Goal: Information Seeking & Learning: Learn about a topic

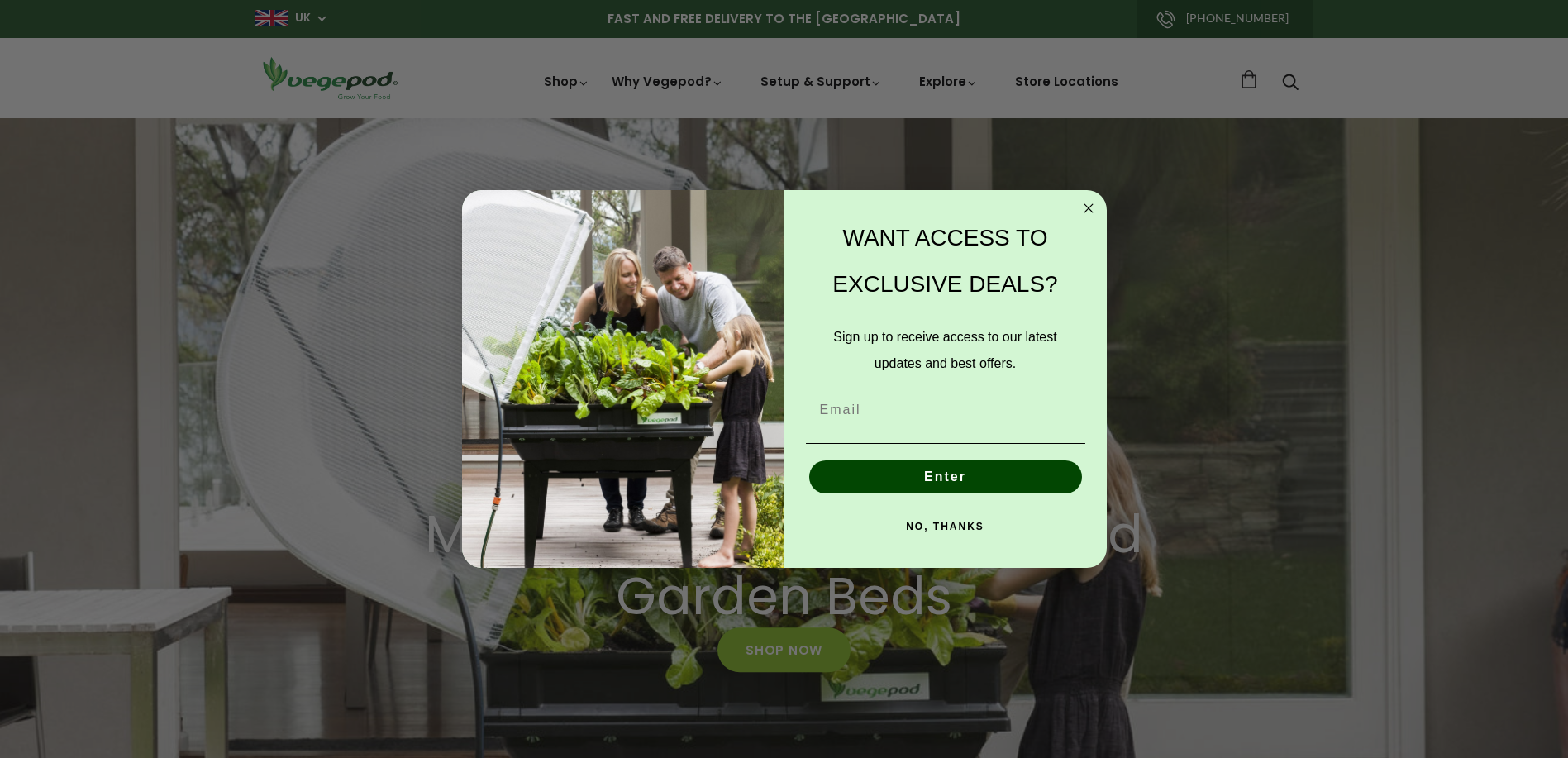
scroll to position [0, 379]
click at [964, 526] on button "NO, THANKS" at bounding box center [945, 526] width 279 height 33
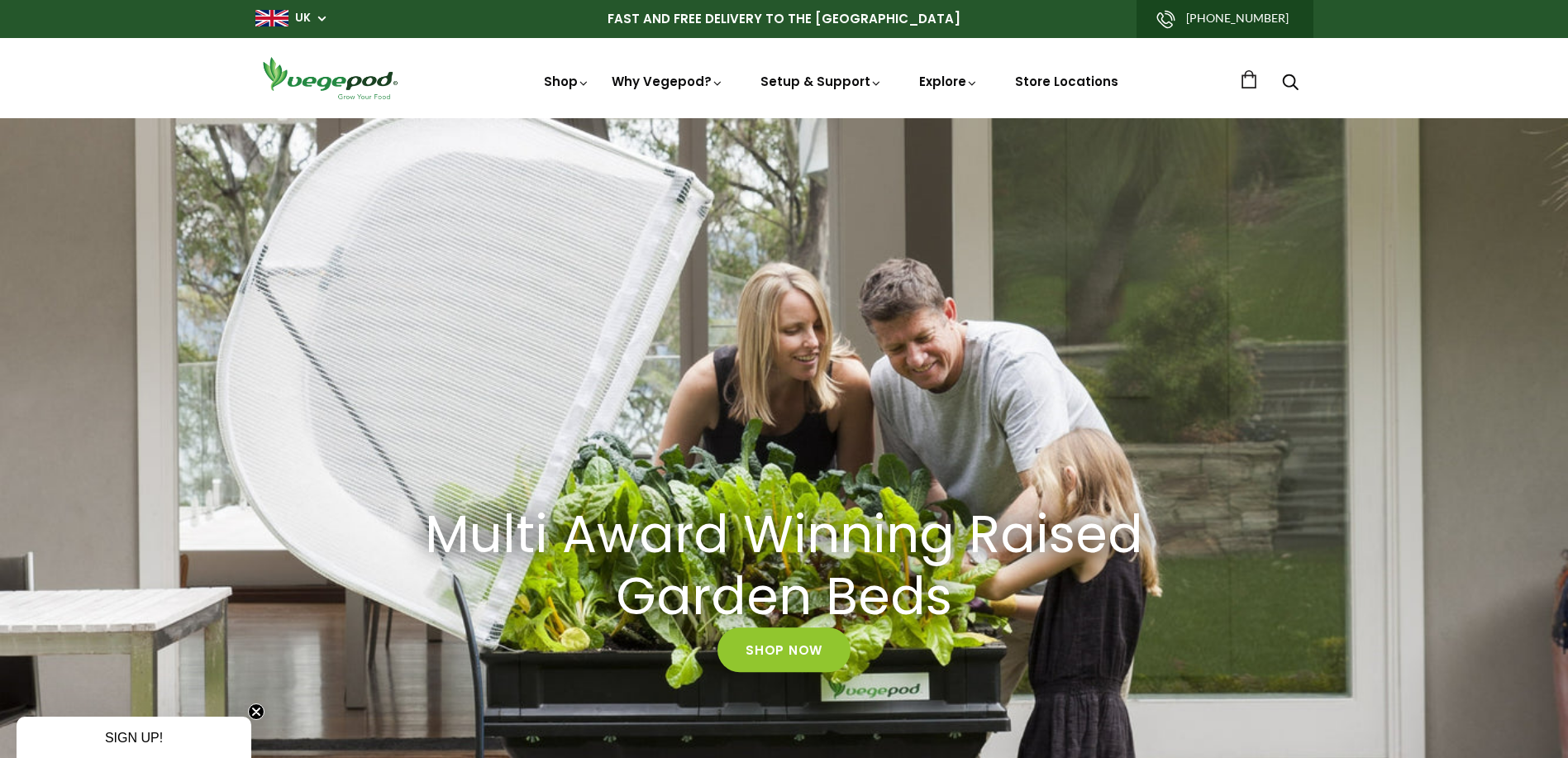
click at [257, 712] on icon "Close teaser" at bounding box center [257, 712] width 7 height 7
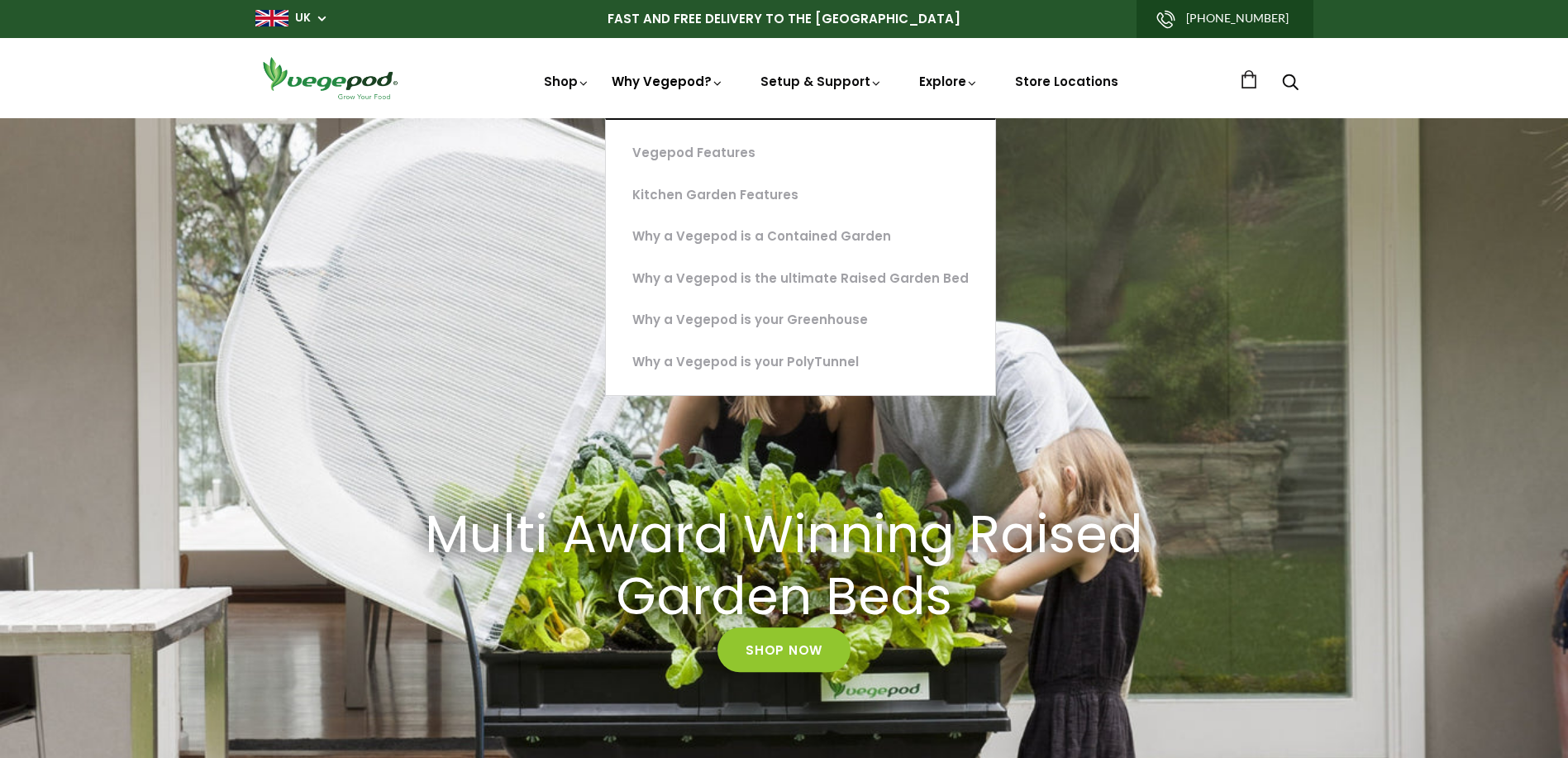
click at [687, 80] on link "Why Vegepod?" at bounding box center [668, 138] width 112 height 130
click at [713, 150] on link "Vegepod Features" at bounding box center [801, 153] width 390 height 42
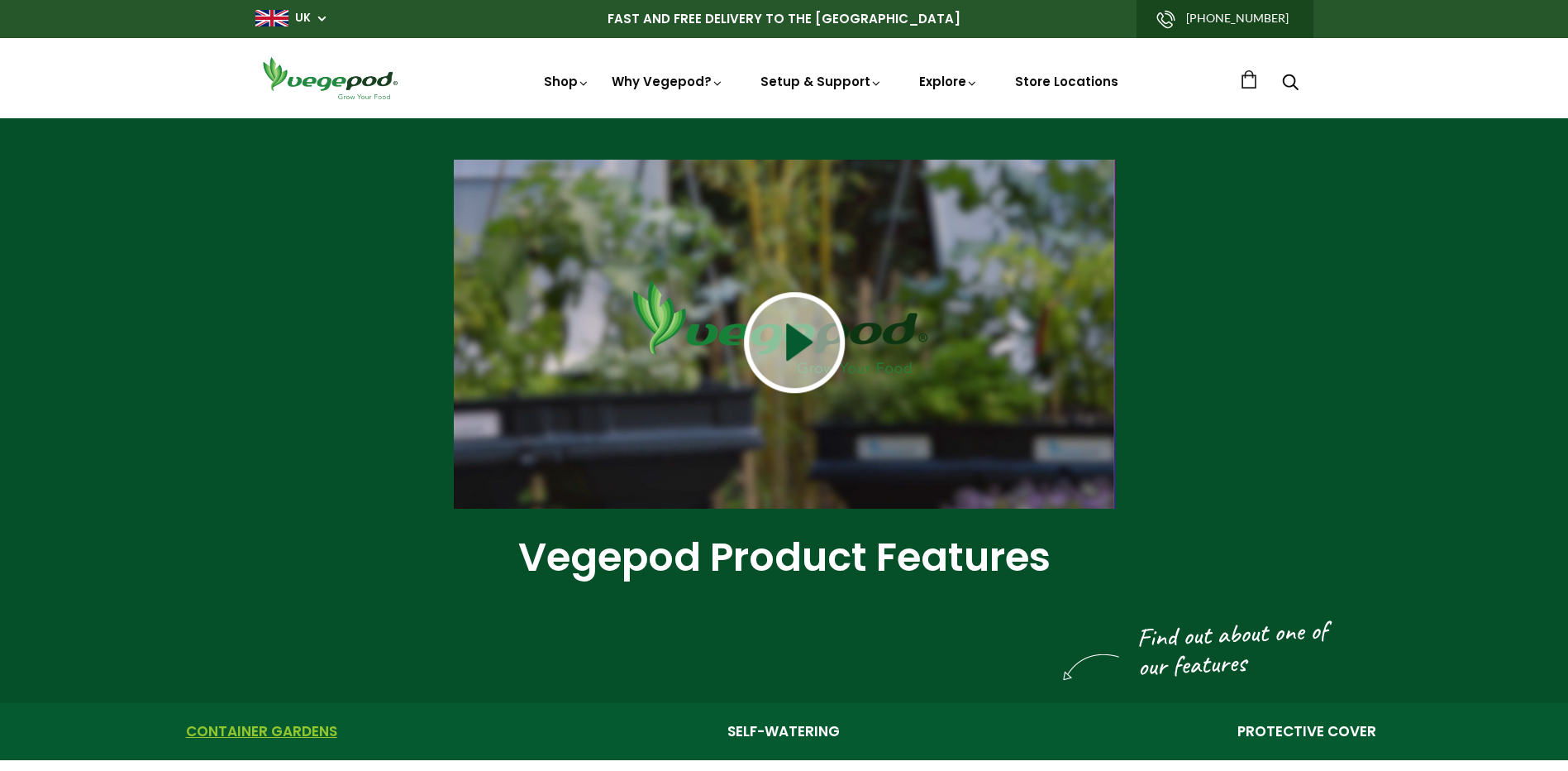
click at [791, 340] on img at bounding box center [794, 341] width 100 height 101
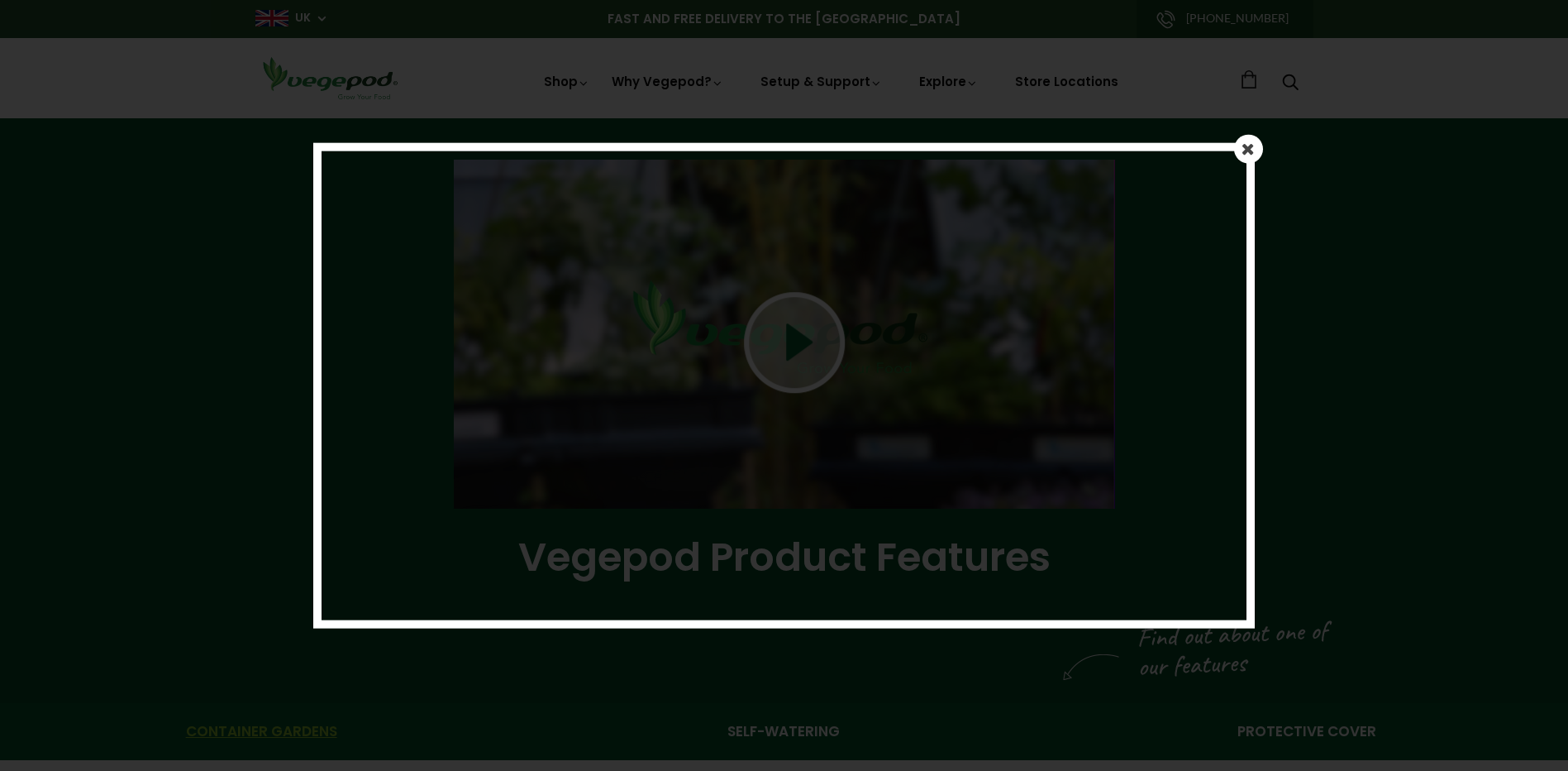
click at [1243, 145] on em at bounding box center [1248, 149] width 13 height 17
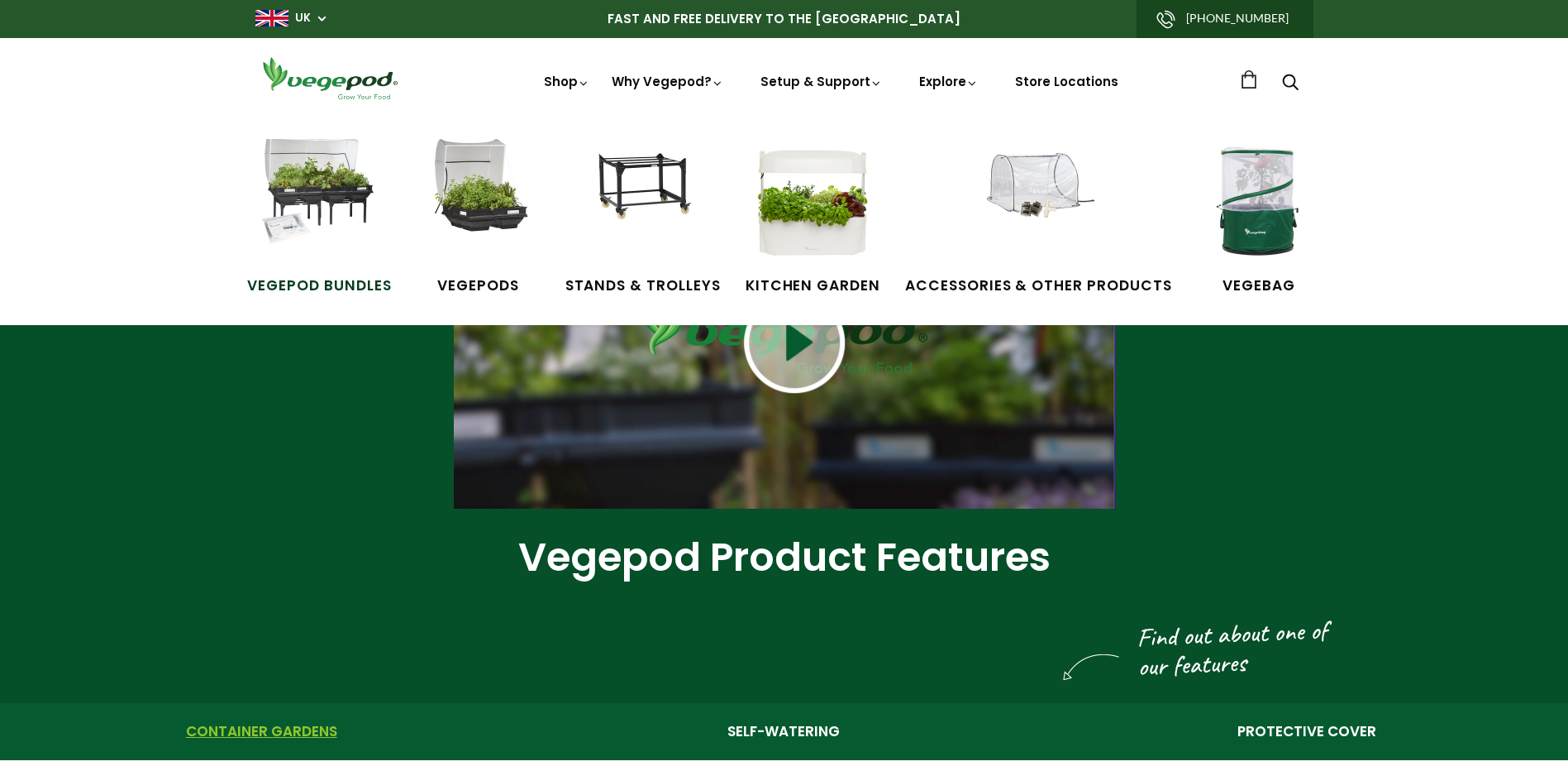
click at [334, 186] on img at bounding box center [319, 200] width 124 height 124
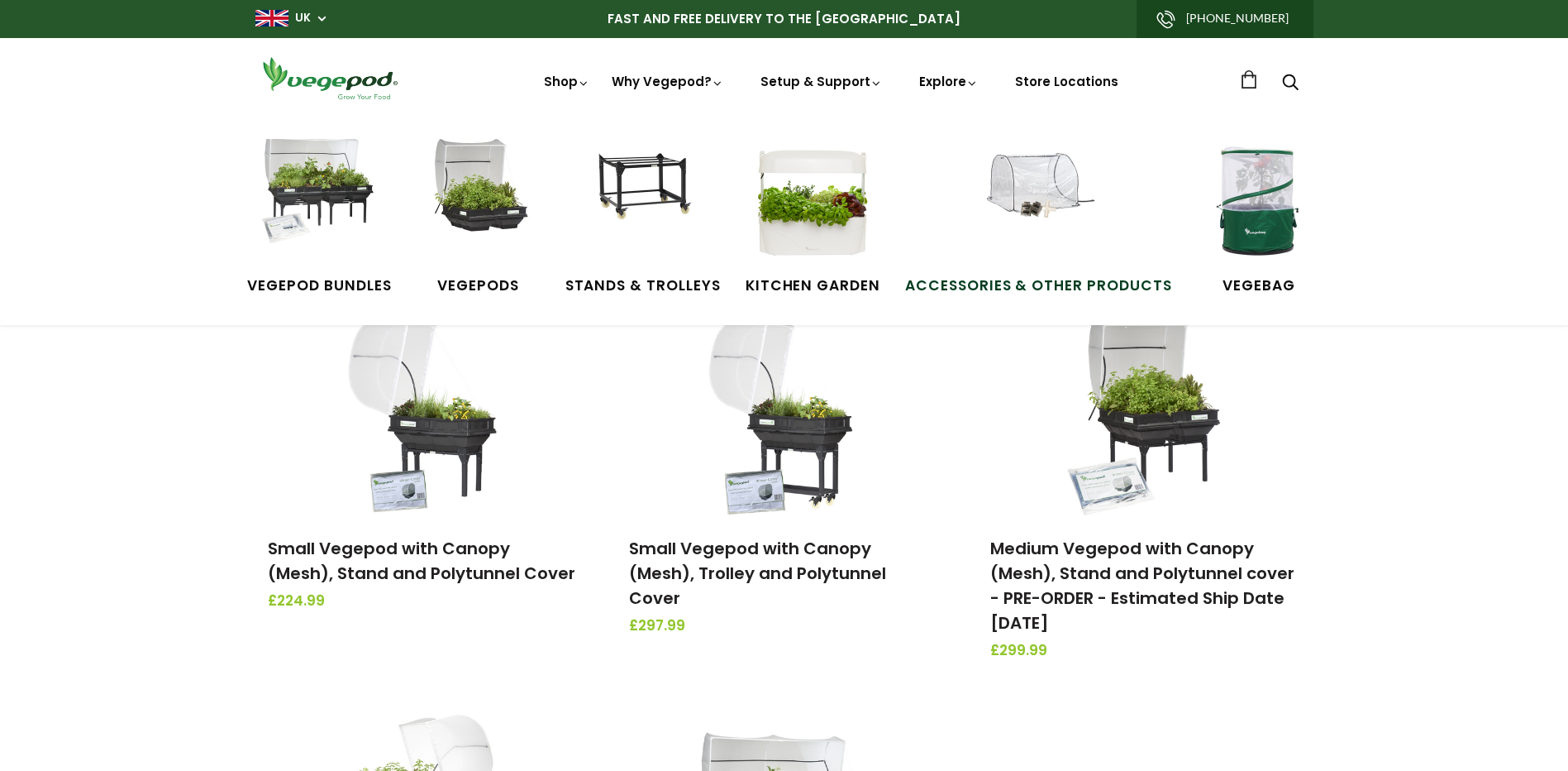
click at [1046, 193] on img at bounding box center [1037, 200] width 124 height 124
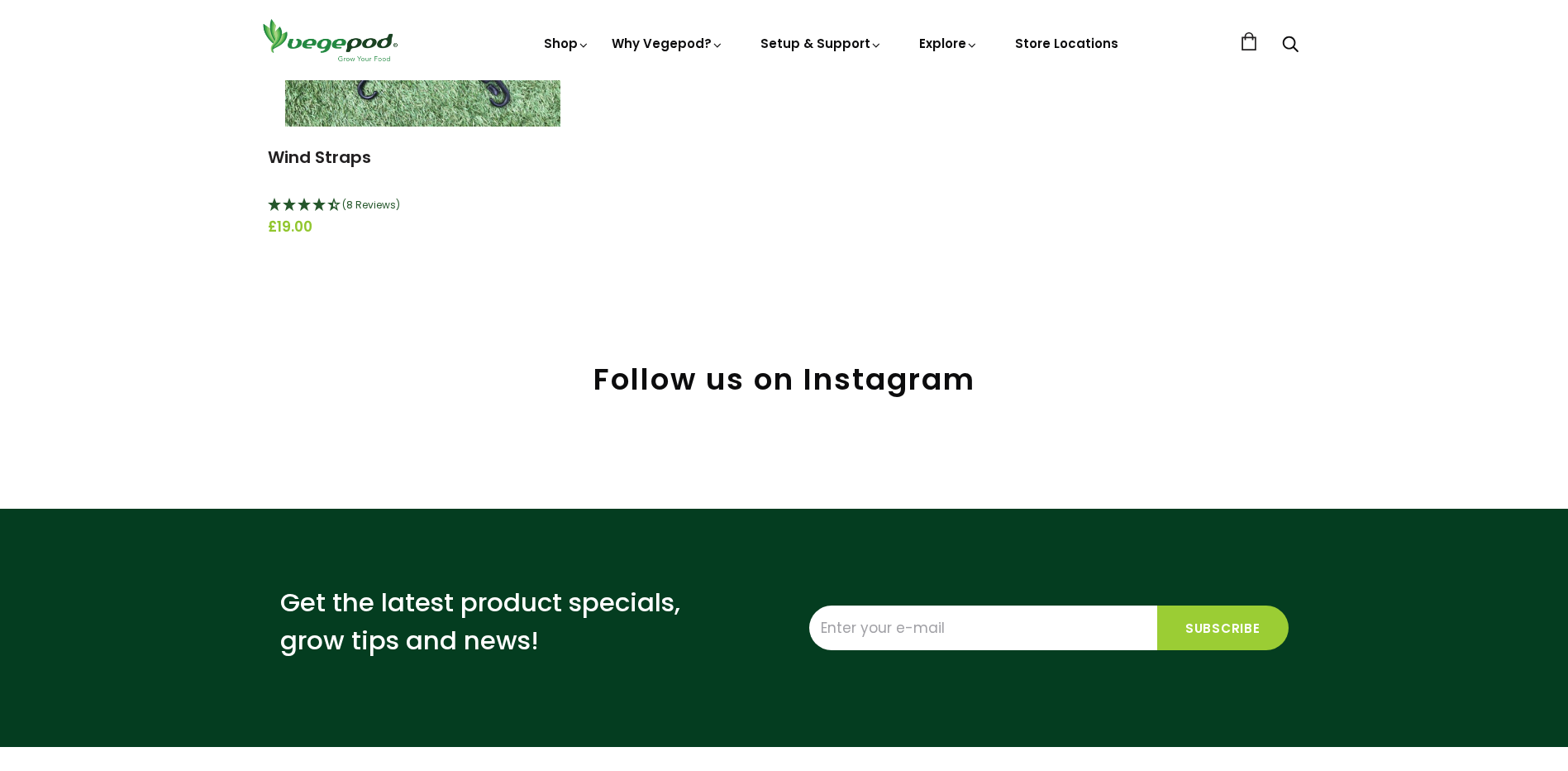
scroll to position [2315, 0]
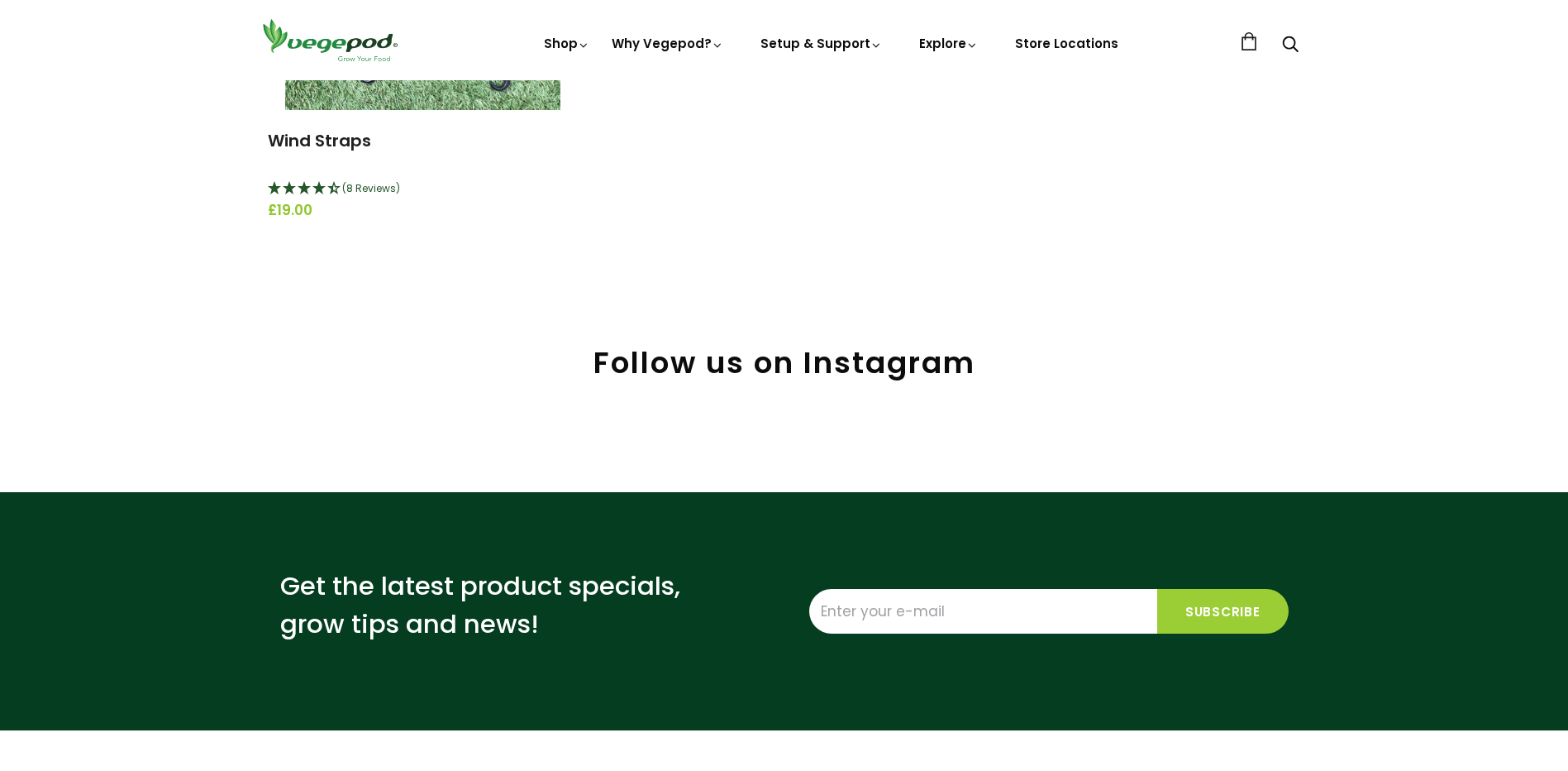
click at [338, 43] on img at bounding box center [330, 40] width 149 height 47
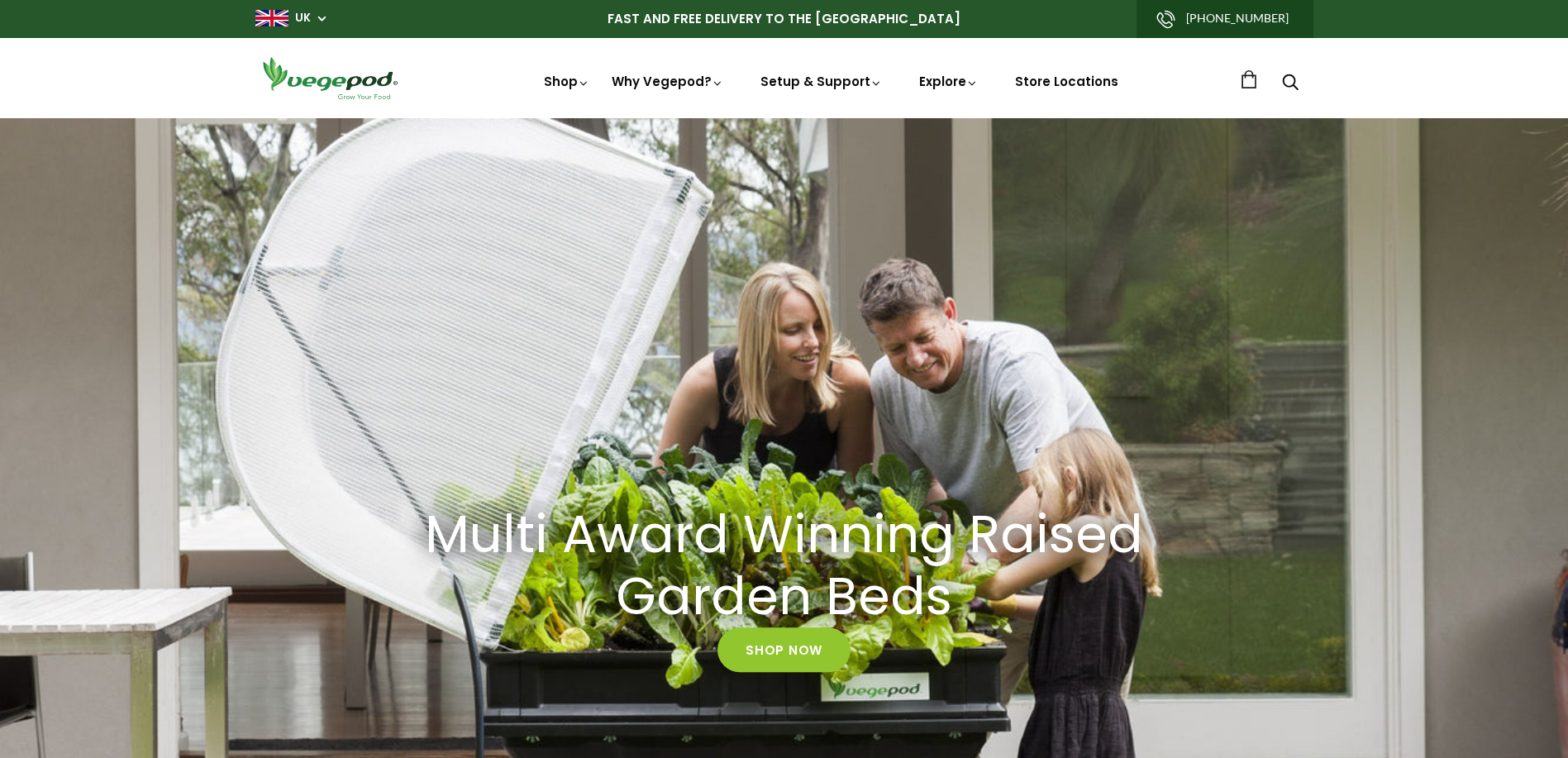
scroll to position [0, 757]
